Goal: Register for event/course

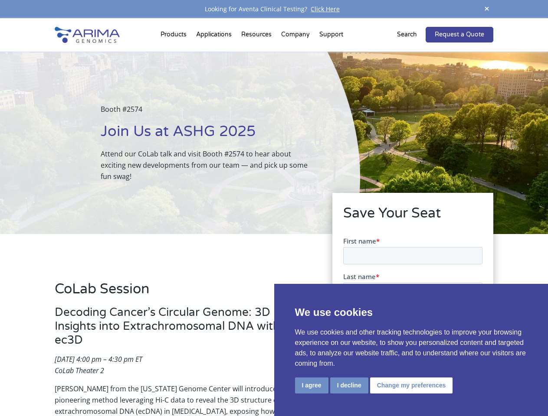
click at [274, 208] on div "Booth #2574 Join Us at ASHG 2025 Attend our CoLab talk and visit Booth #2574 to…" at bounding box center [180, 143] width 360 height 183
click at [311, 386] on button "I agree" at bounding box center [311, 386] width 33 height 16
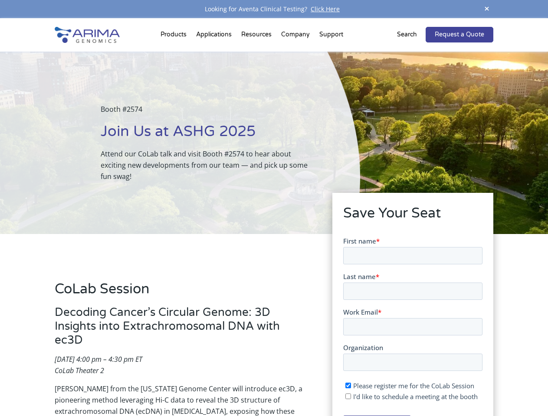
click at [348, 397] on input "I'd like to schedule a meeting at the booth" at bounding box center [348, 396] width 6 height 6
click at [410, 397] on span "I'd like to schedule a meeting at the booth" at bounding box center [415, 396] width 125 height 9
click at [351, 397] on input "I'd like to schedule a meeting at the booth" at bounding box center [348, 396] width 6 height 6
checkbox input "false"
click at [487, 9] on span at bounding box center [486, 9] width 13 height 12
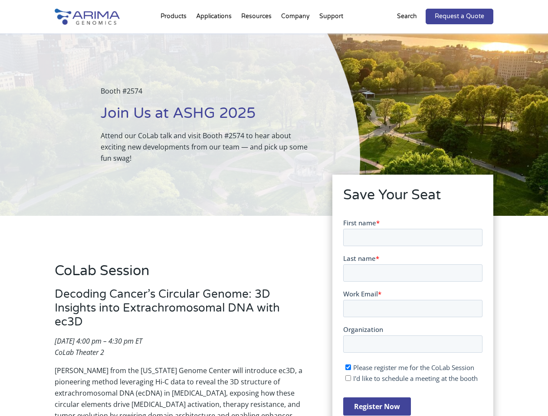
click at [175, 36] on div "Booth #2574 Join Us at ASHG 2025 Attend our CoLab talk and visit Booth #2574 to…" at bounding box center [180, 124] width 360 height 183
click at [257, 36] on div "Booth #2574 Join Us at ASHG 2025 Attend our CoLab talk and visit Booth #2574 to…" at bounding box center [180, 124] width 360 height 183
click at [296, 36] on div "Booth #2574 Join Us at ASHG 2025 Attend our CoLab talk and visit Booth #2574 to…" at bounding box center [180, 124] width 360 height 183
click at [331, 36] on div "Booth #2574 Join Us at ASHG 2025 Attend our CoLab talk and visit Booth #2574 to…" at bounding box center [180, 124] width 360 height 183
